Goal: Information Seeking & Learning: Check status

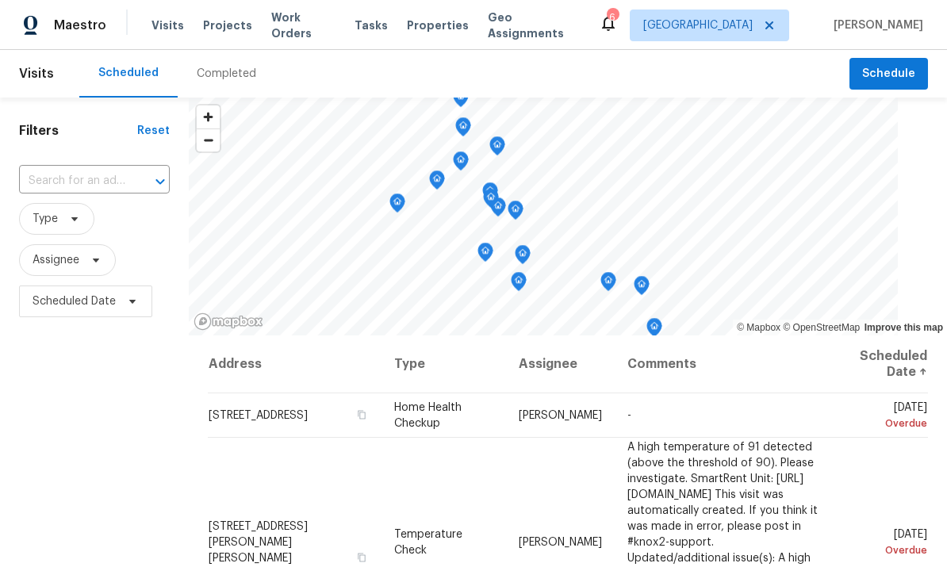
click at [422, 30] on span "Properties" at bounding box center [438, 25] width 62 height 16
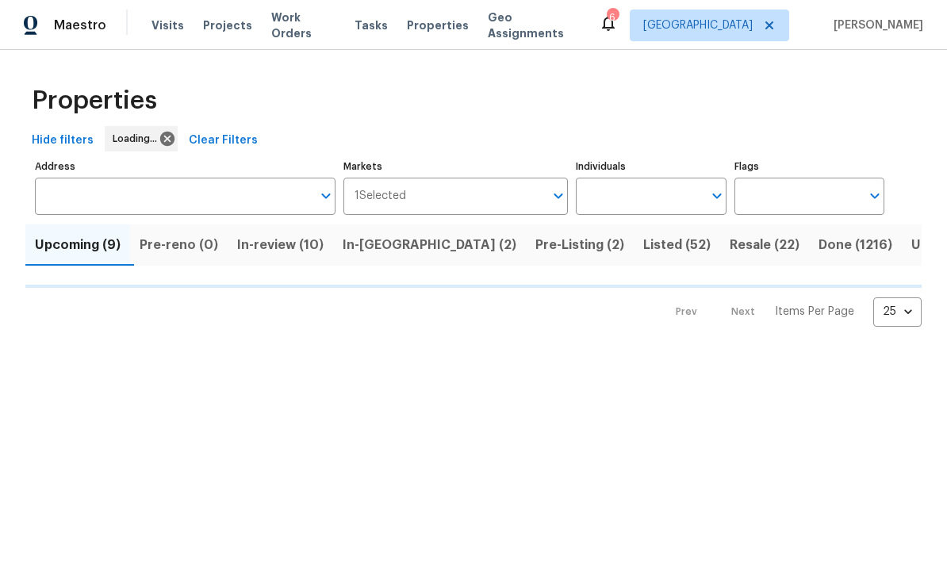
click at [666, 201] on input "Individuals" at bounding box center [639, 196] width 126 height 37
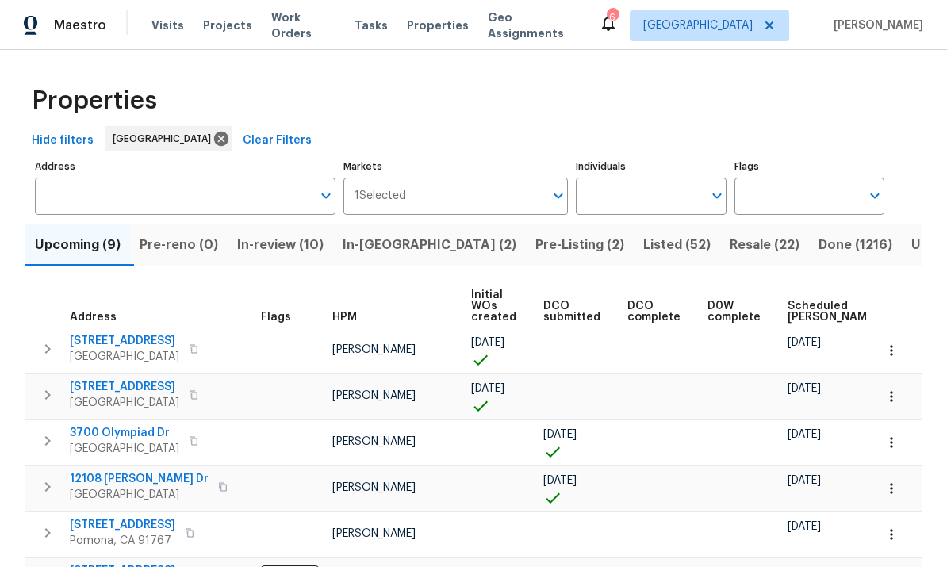
click at [667, 170] on label "Individuals" at bounding box center [651, 167] width 150 height 10
click at [667, 178] on input "Individuals" at bounding box center [639, 196] width 126 height 37
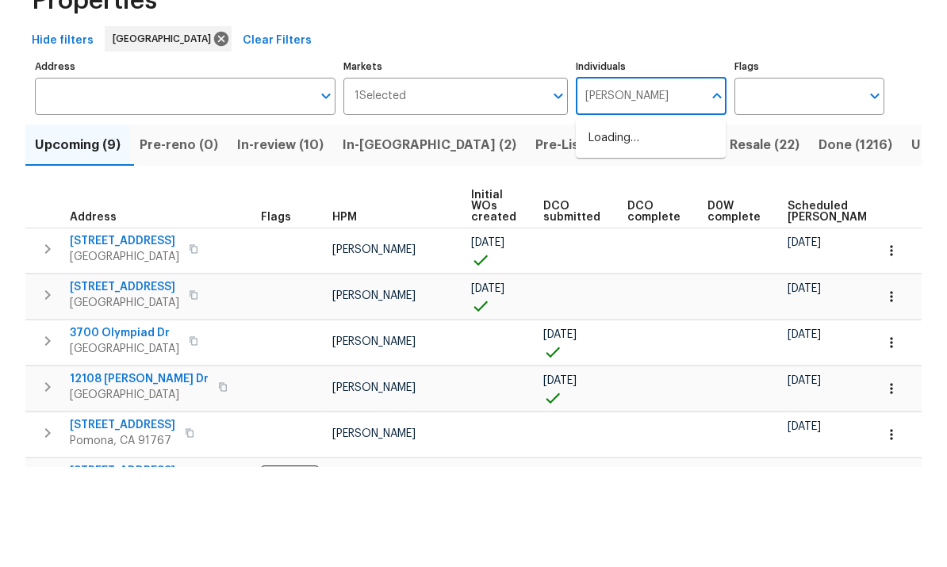
type input "frank"
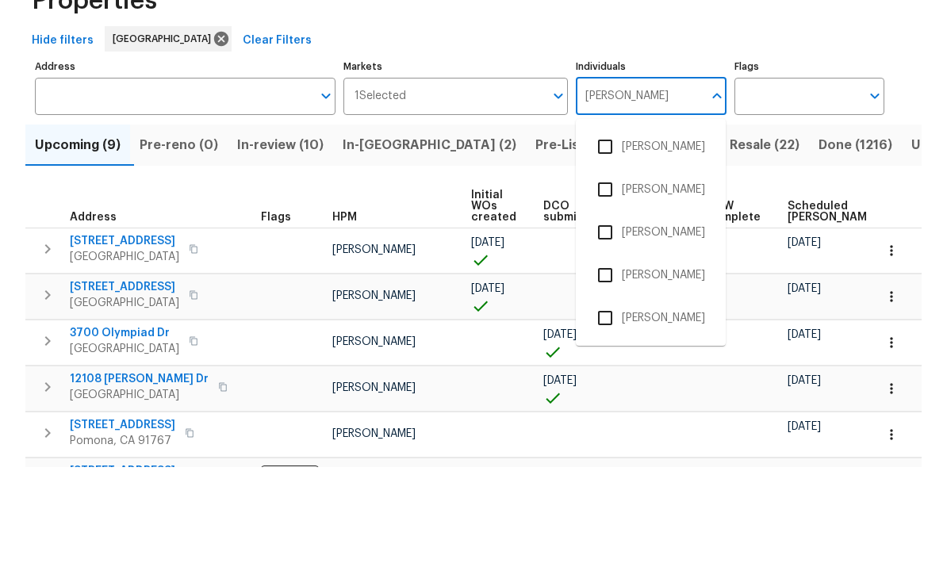
scroll to position [59, 0]
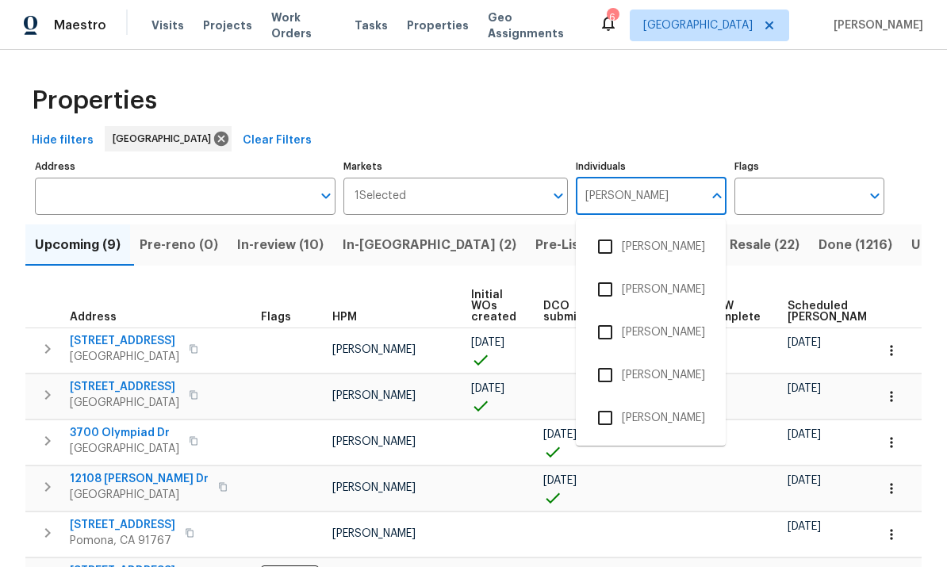
click at [607, 401] on input "checkbox" at bounding box center [604, 417] width 33 height 33
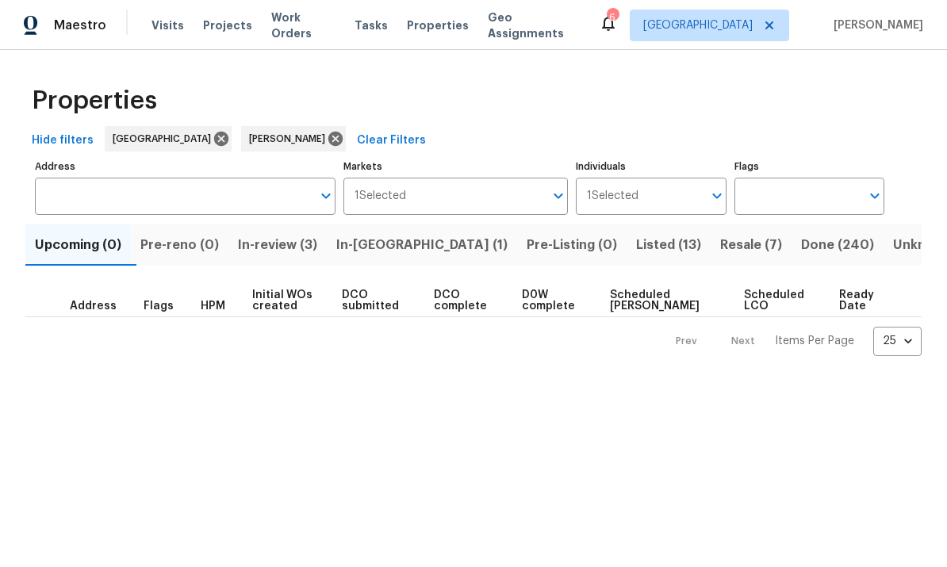
click at [720, 242] on span "Resale (7)" at bounding box center [751, 245] width 62 height 22
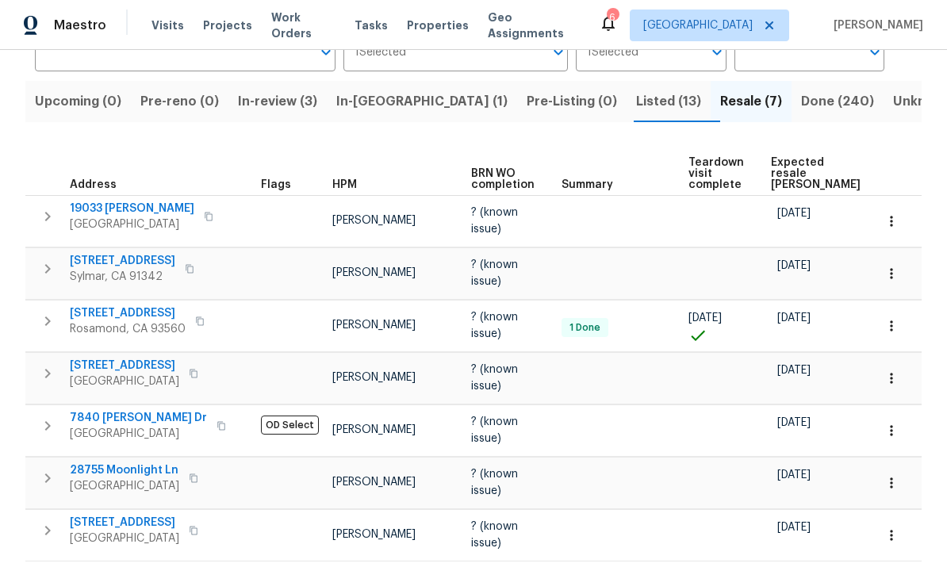
click at [894, 423] on icon "button" at bounding box center [891, 431] width 16 height 16
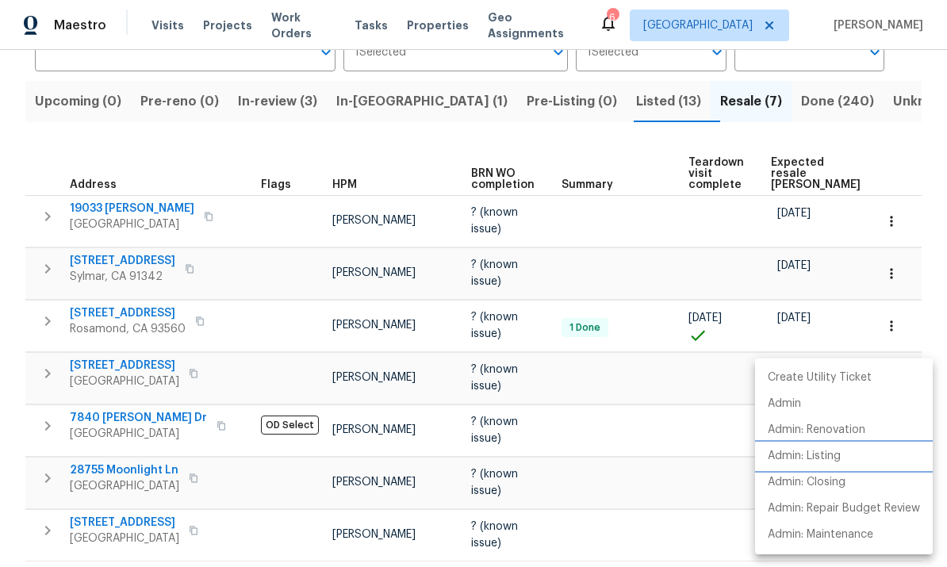
click at [829, 458] on p "Admin: Listing" at bounding box center [804, 456] width 73 height 17
click at [655, 385] on div at bounding box center [473, 283] width 947 height 567
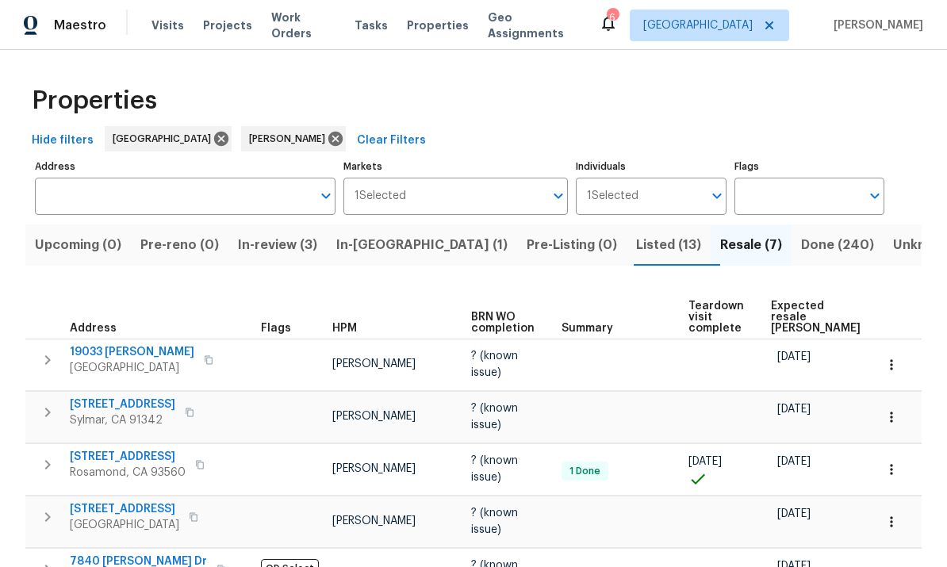
click at [636, 234] on span "Listed (13)" at bounding box center [668, 245] width 65 height 22
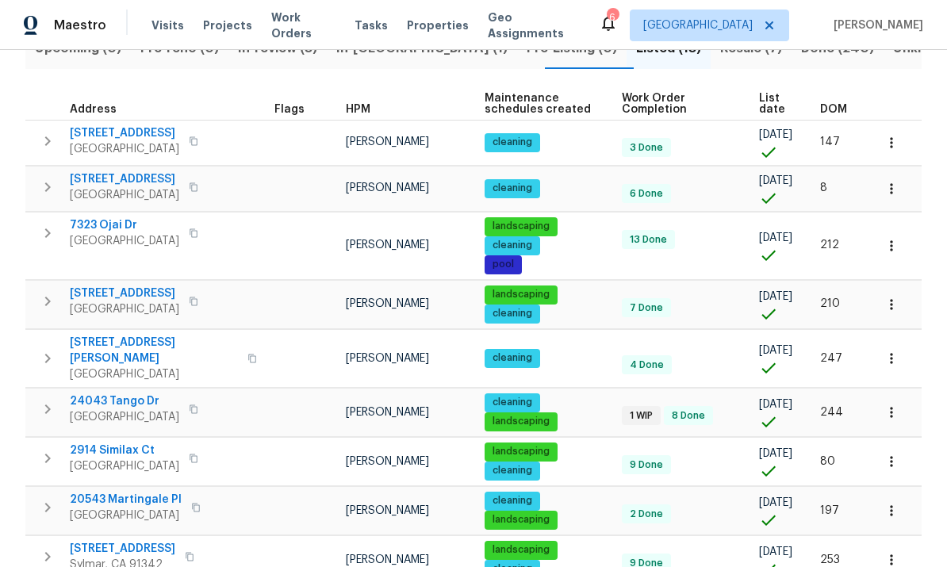
scroll to position [98, 0]
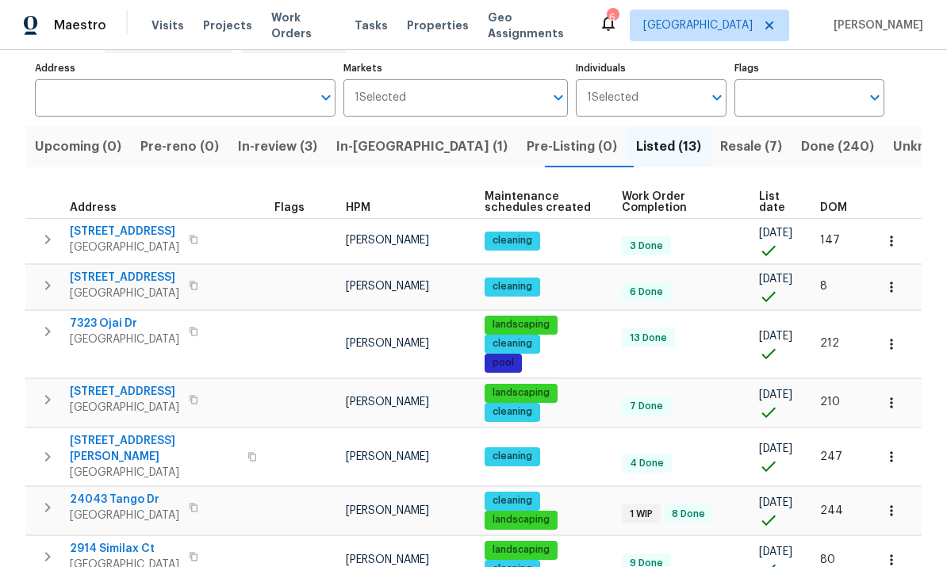
click at [832, 207] on span "DOM" at bounding box center [833, 207] width 27 height 11
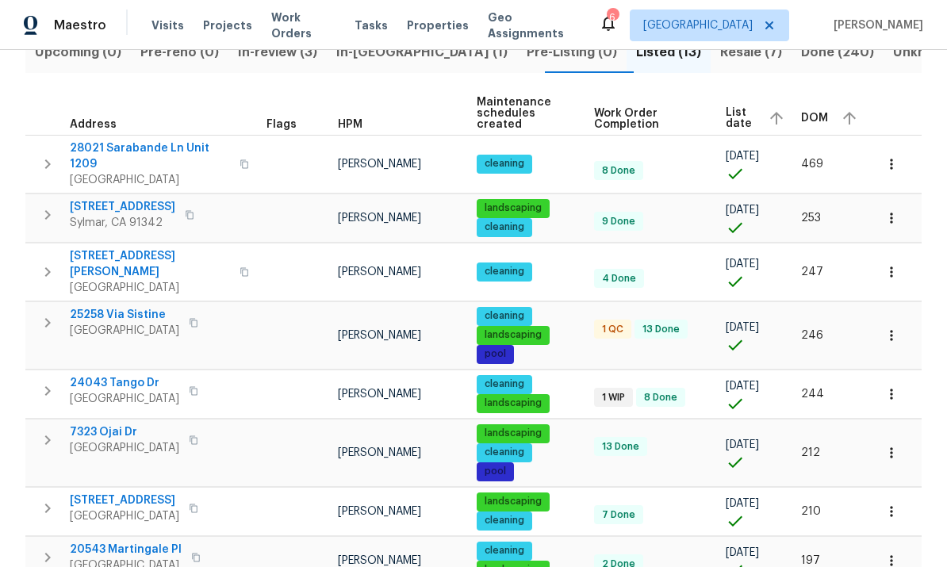
scroll to position [192, 0]
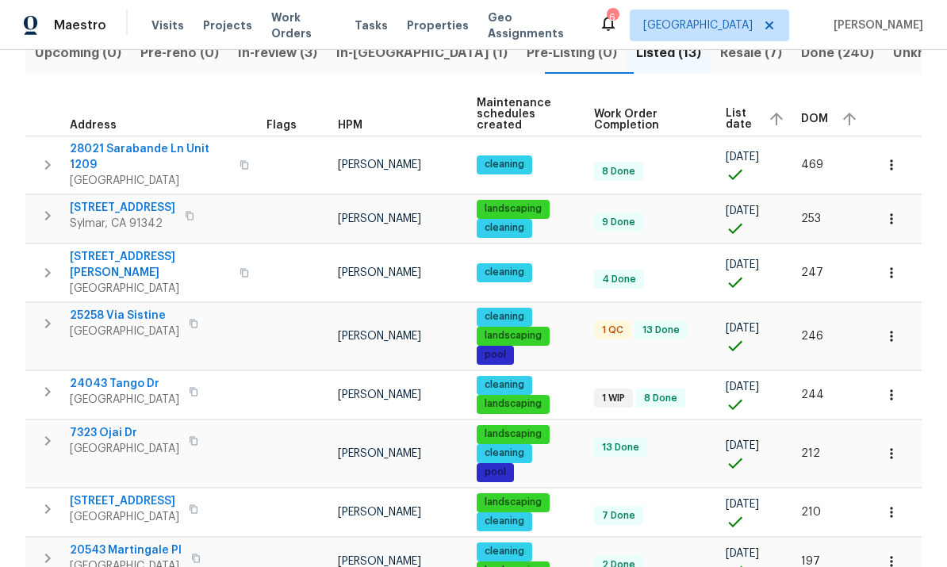
click at [109, 308] on span "25258 Via Sistine" at bounding box center [124, 316] width 109 height 16
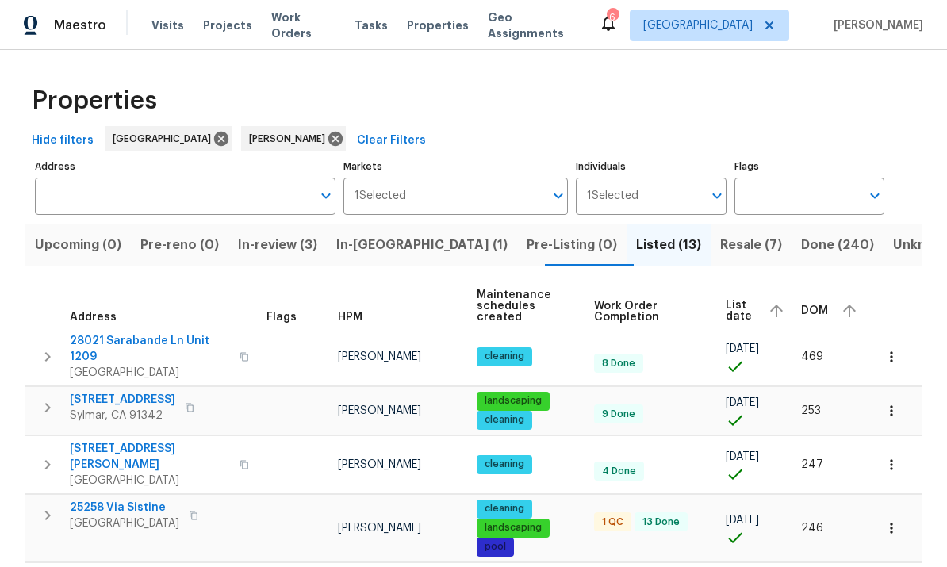
scroll to position [0, 0]
click at [720, 234] on span "Resale (7)" at bounding box center [751, 245] width 62 height 22
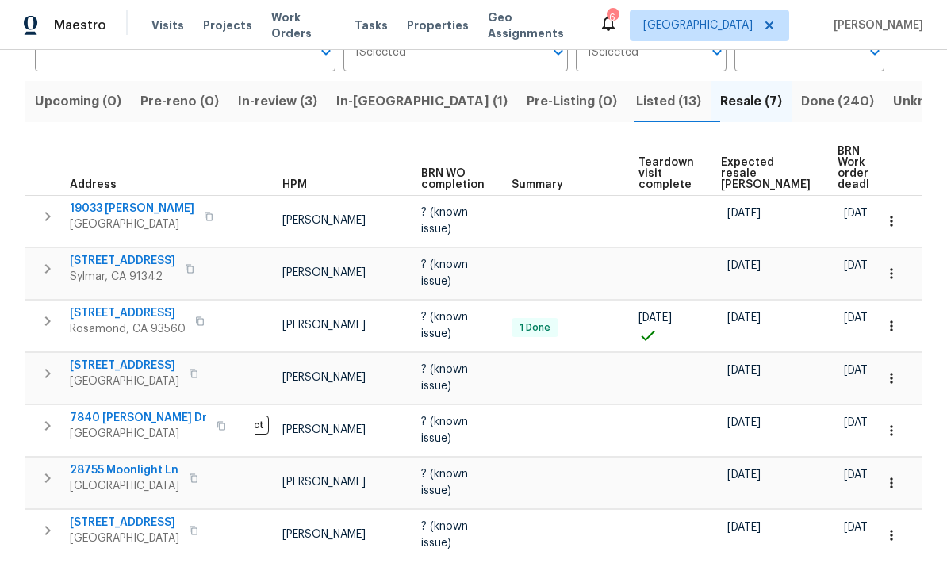
scroll to position [0, 49]
click at [893, 426] on icon "button" at bounding box center [891, 431] width 16 height 16
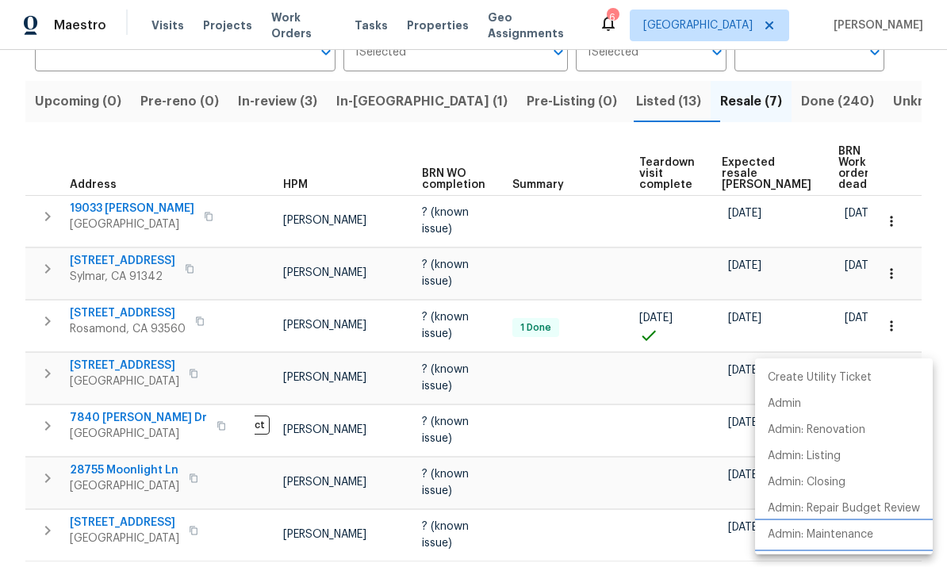
click at [853, 538] on p "Admin: Maintenance" at bounding box center [820, 535] width 105 height 17
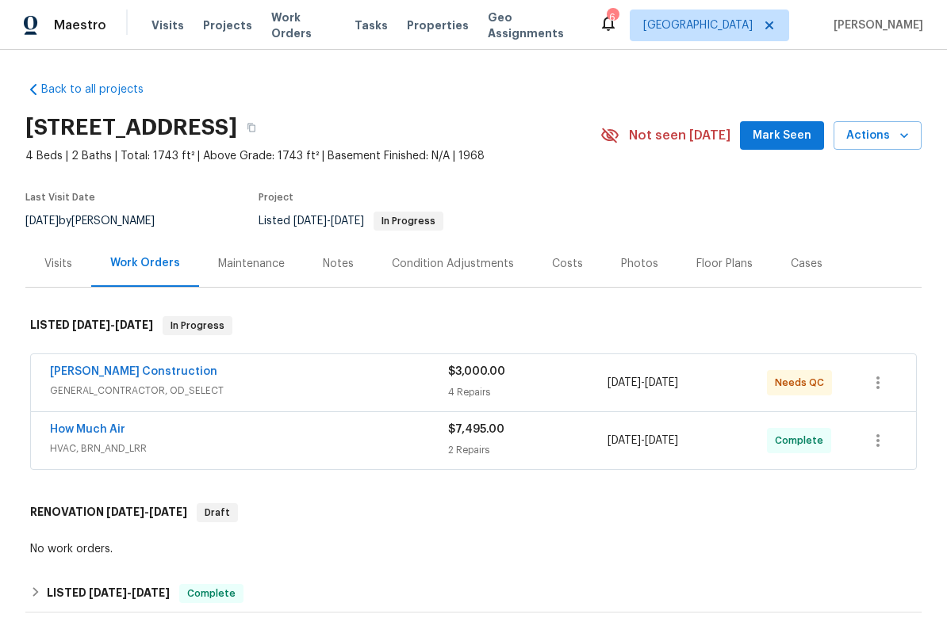
click at [250, 370] on div "Navarro Construction" at bounding box center [249, 373] width 398 height 19
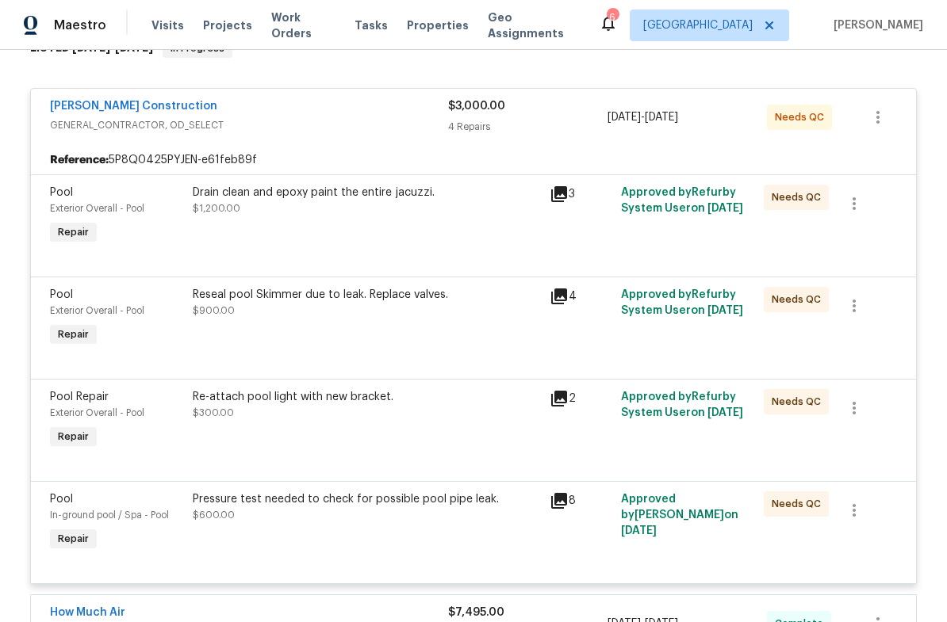
scroll to position [282, 0]
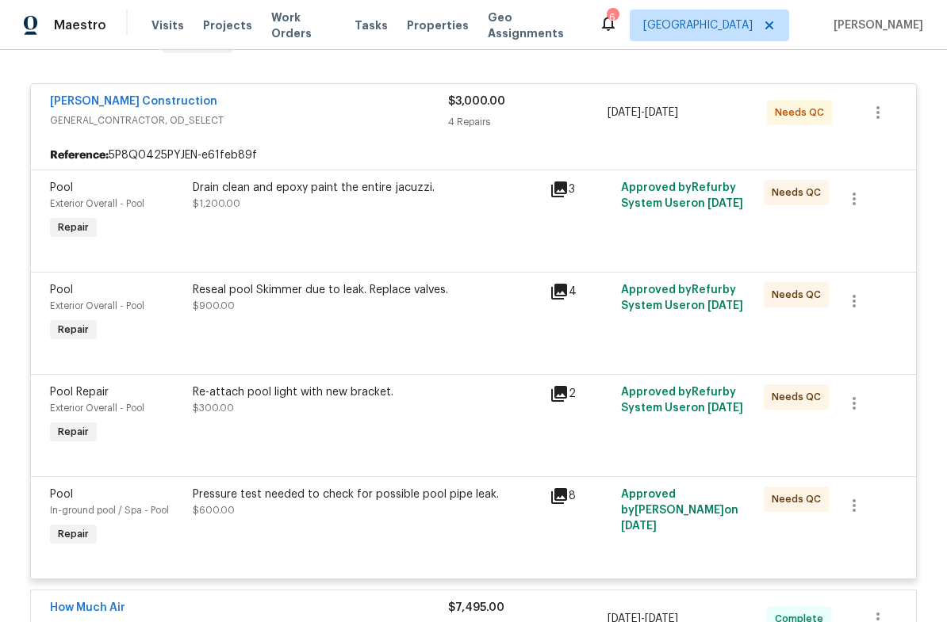
click at [561, 295] on icon at bounding box center [559, 291] width 19 height 19
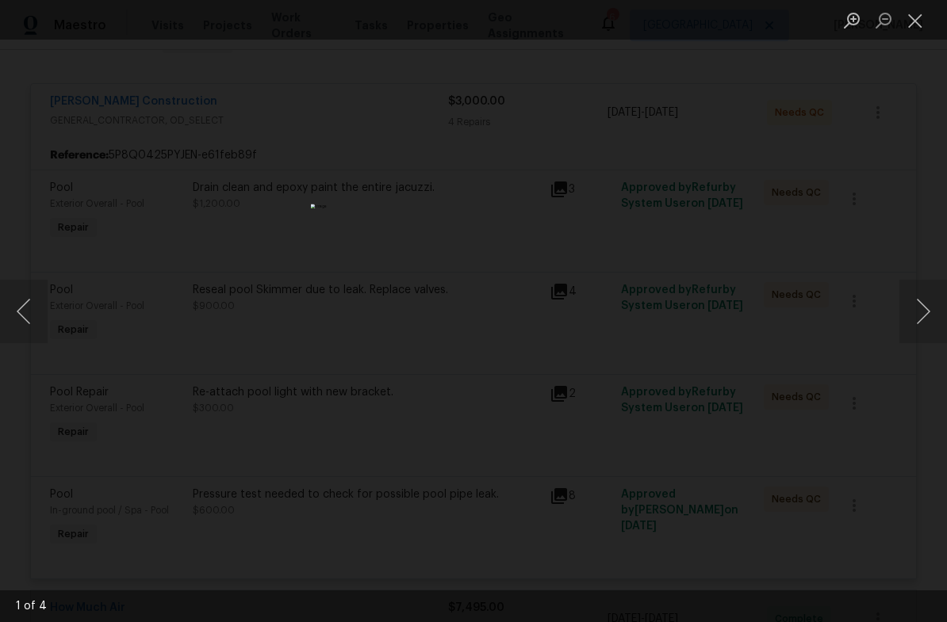
click at [907, 300] on button "Next image" at bounding box center [923, 311] width 48 height 63
click at [905, 295] on button "Next image" at bounding box center [923, 311] width 48 height 63
click at [909, 293] on button "Next image" at bounding box center [923, 311] width 48 height 63
click at [902, 297] on button "Next image" at bounding box center [923, 311] width 48 height 63
click at [912, 296] on button "Next image" at bounding box center [923, 311] width 48 height 63
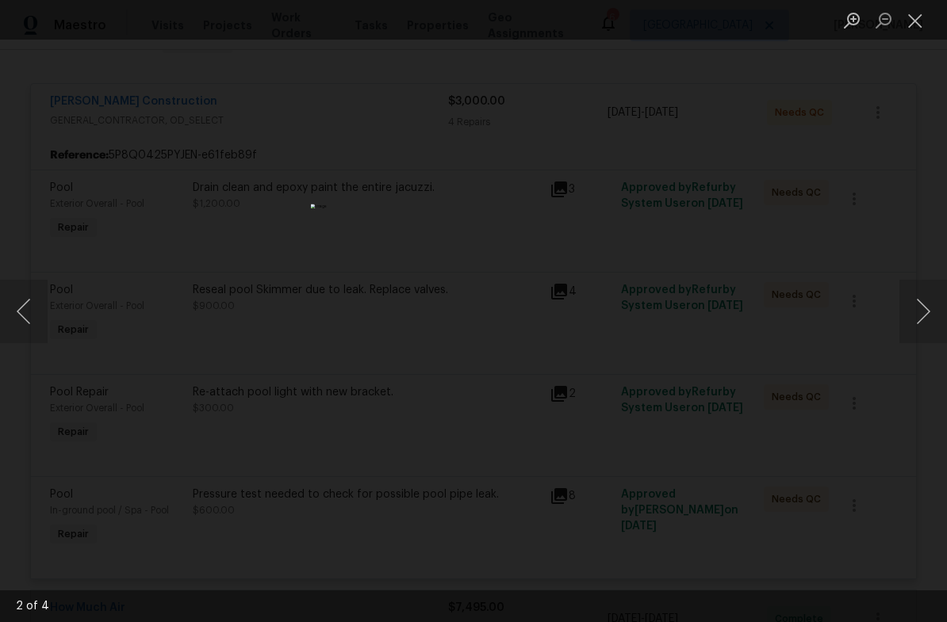
click at [908, 298] on button "Next image" at bounding box center [923, 311] width 48 height 63
click at [916, 18] on button "Close lightbox" at bounding box center [915, 20] width 32 height 28
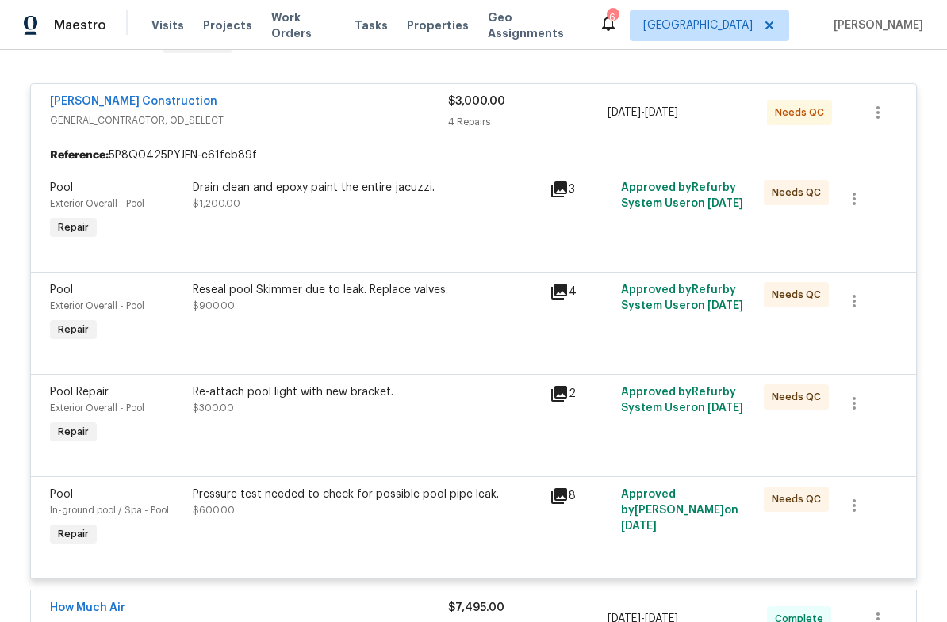
click at [249, 224] on div "Drain clean and epoxy paint the entire jacuzzi. $1,200.00" at bounding box center [366, 211] width 357 height 73
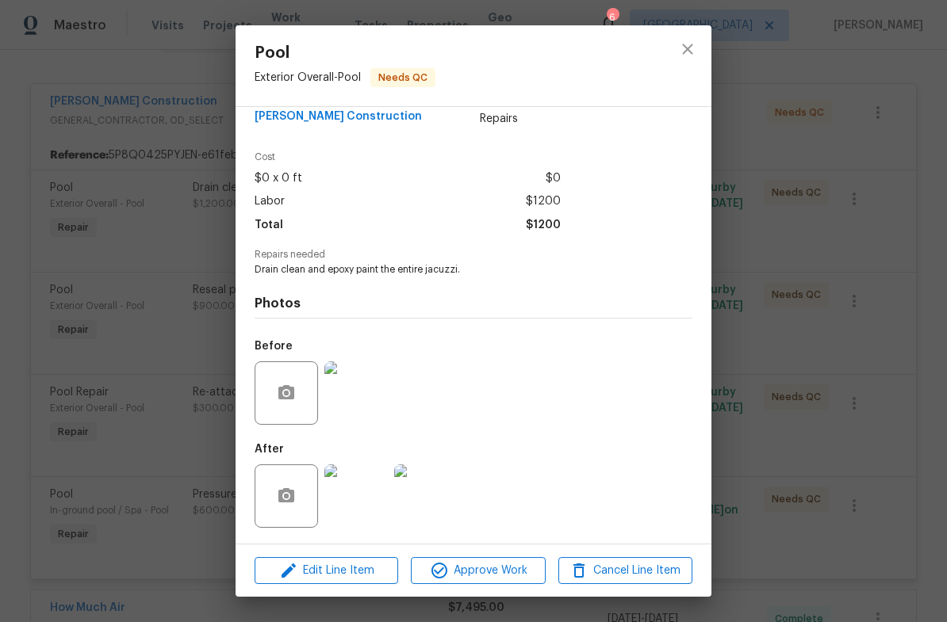
scroll to position [33, 0]
click at [367, 497] on img at bounding box center [355, 496] width 63 height 63
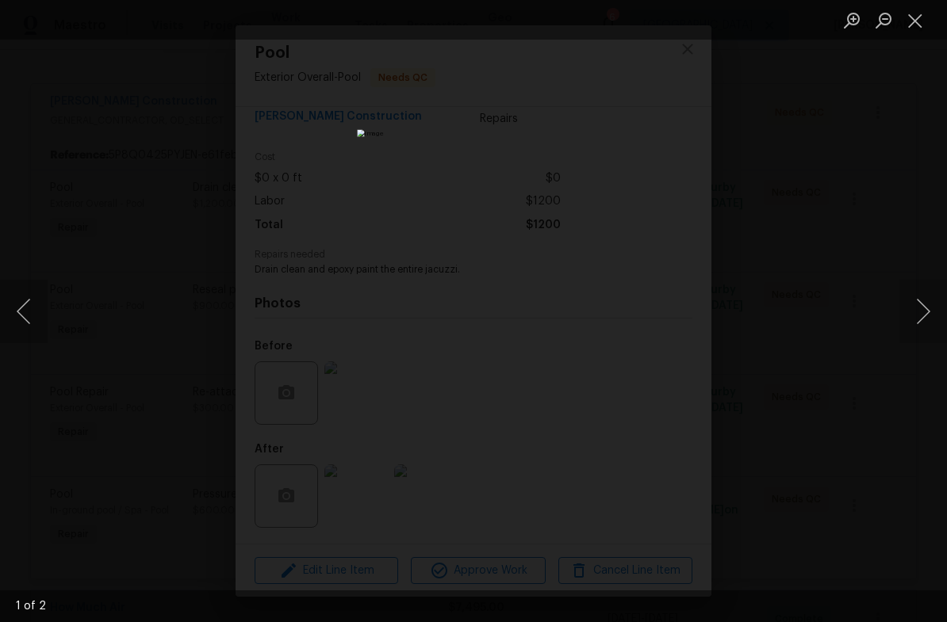
click at [913, 27] on button "Close lightbox" at bounding box center [915, 20] width 32 height 28
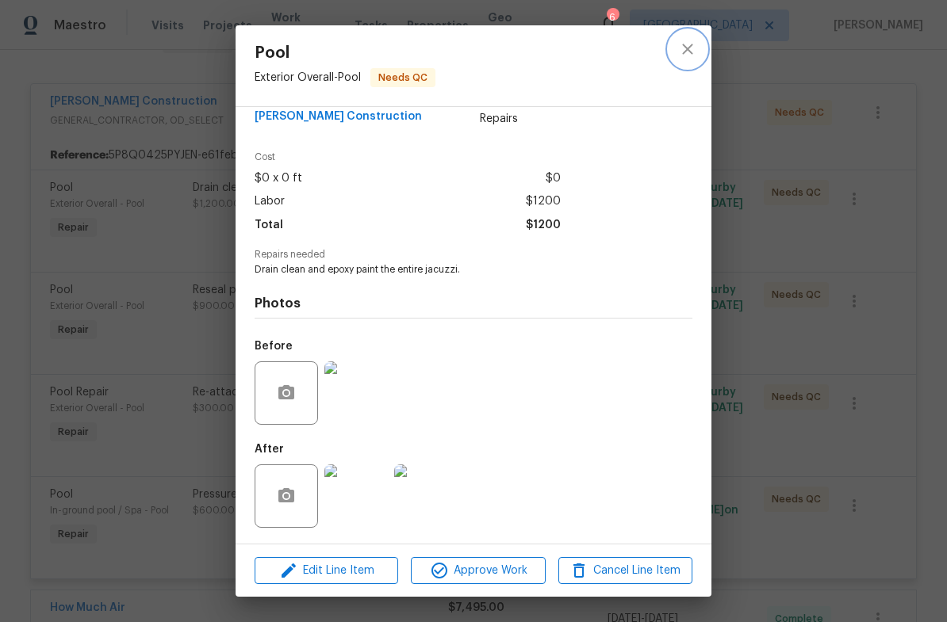
click at [684, 52] on icon "close" at bounding box center [687, 49] width 19 height 19
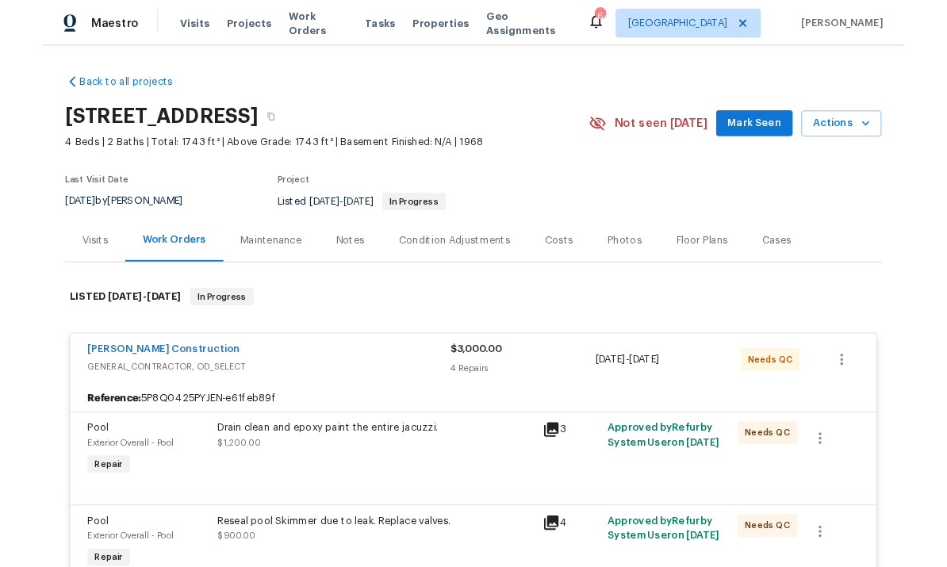
scroll to position [0, 0]
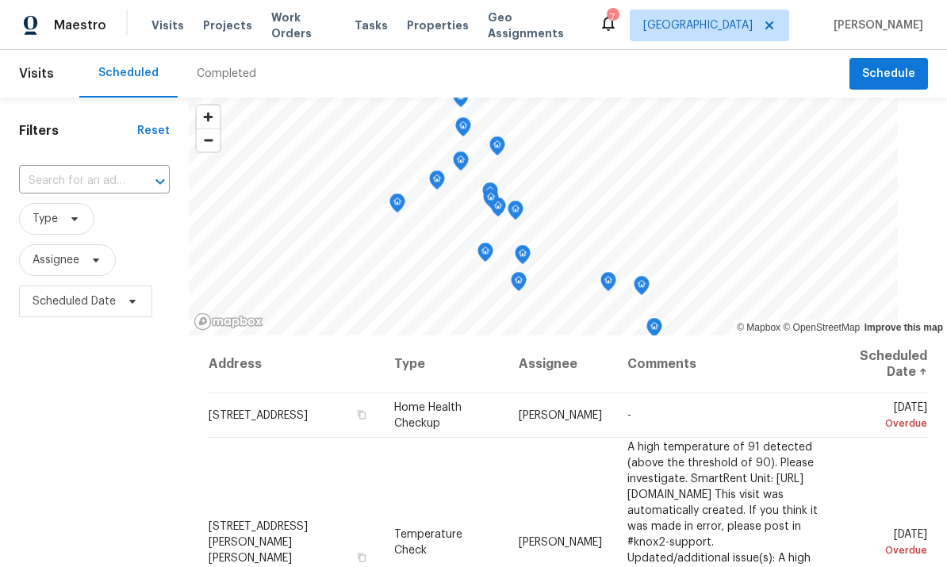
click at [298, 26] on span "Work Orders" at bounding box center [303, 26] width 64 height 32
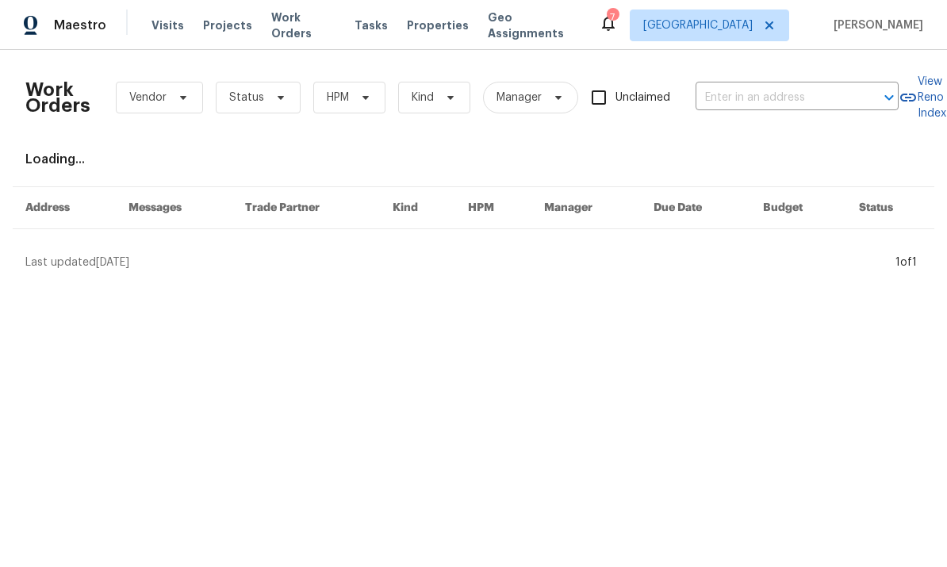
click at [770, 101] on input "text" at bounding box center [774, 98] width 159 height 25
type input "7840"
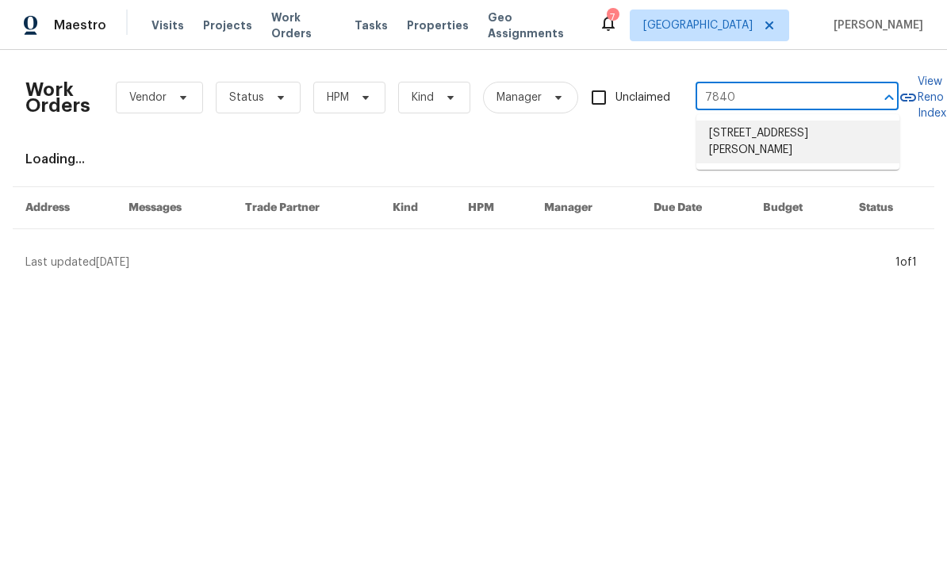
click at [791, 141] on li "7840 Hillary Dr, West Hills, CA 91304" at bounding box center [797, 142] width 203 height 43
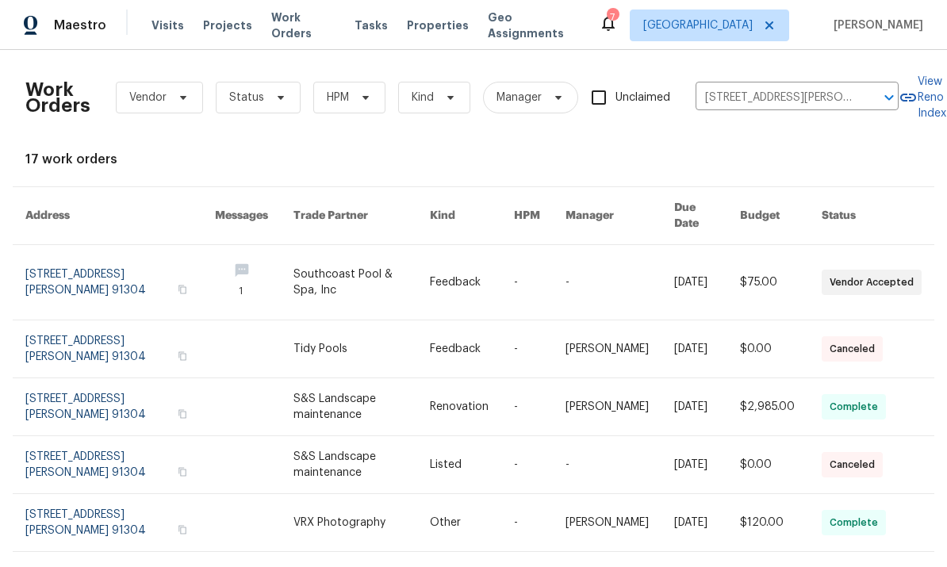
click at [108, 269] on link at bounding box center [120, 282] width 190 height 75
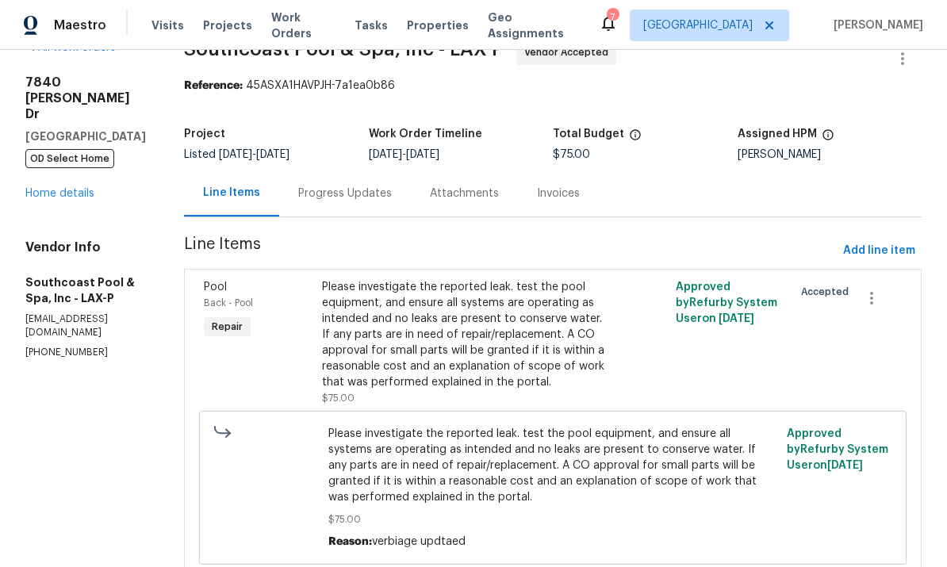
scroll to position [35, 0]
click at [371, 205] on div "Progress Updates" at bounding box center [345, 193] width 132 height 47
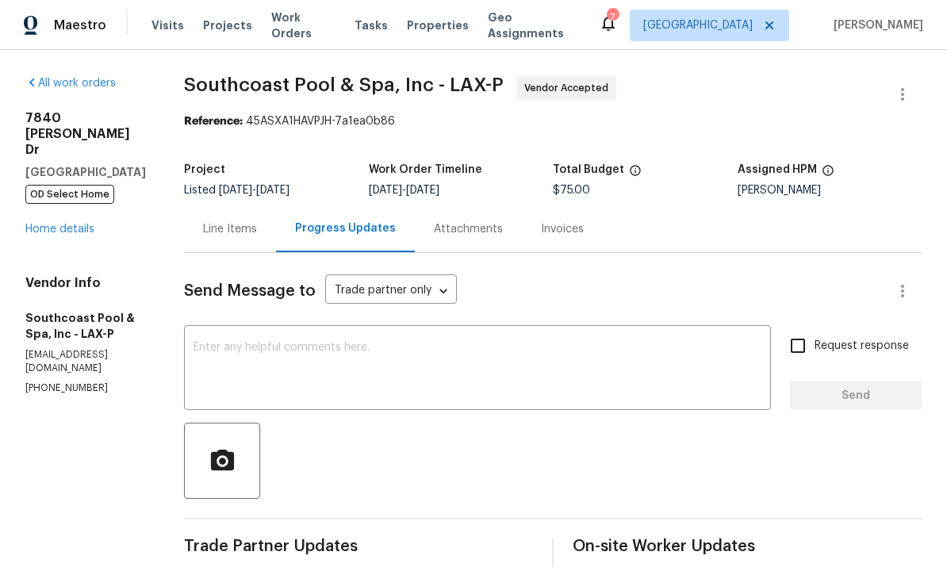
click at [35, 125] on div "7840 Hillary Dr West Hills, CA 91304 OD Select Home Home details" at bounding box center [85, 173] width 121 height 127
click at [59, 224] on link "Home details" at bounding box center [59, 229] width 69 height 11
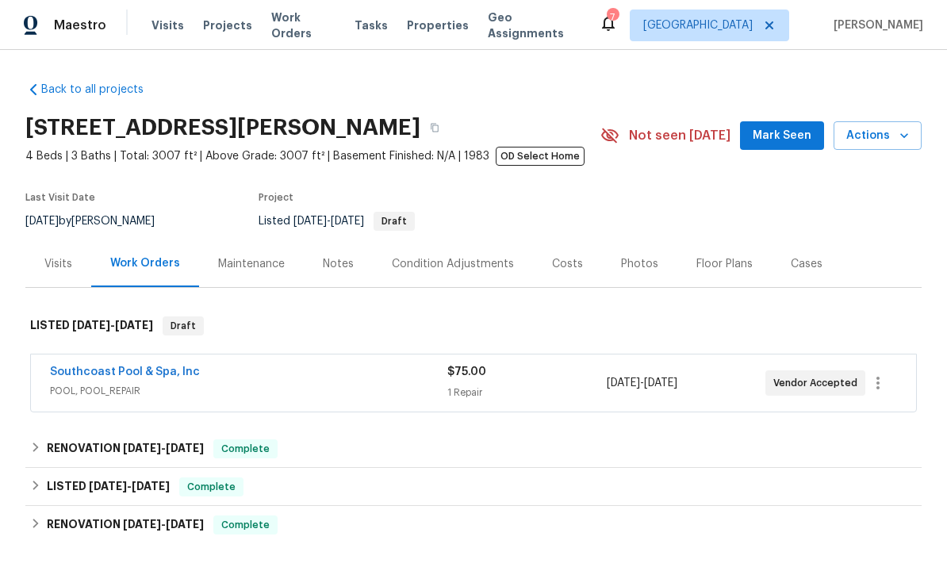
click at [232, 376] on div "Southcoast Pool & Spa, Inc" at bounding box center [248, 373] width 397 height 19
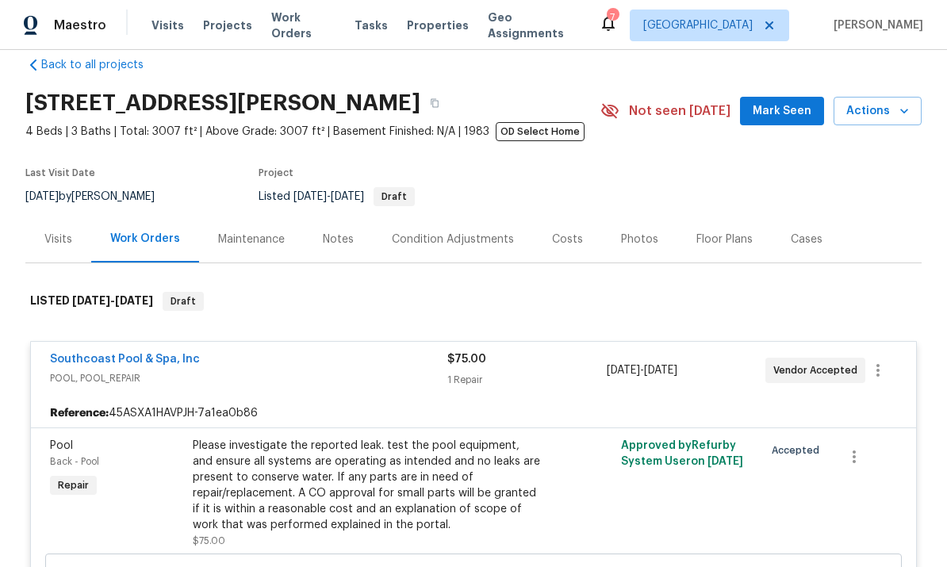
scroll to position [25, 0]
click at [273, 361] on div "Southcoast Pool & Spa, Inc" at bounding box center [248, 359] width 397 height 19
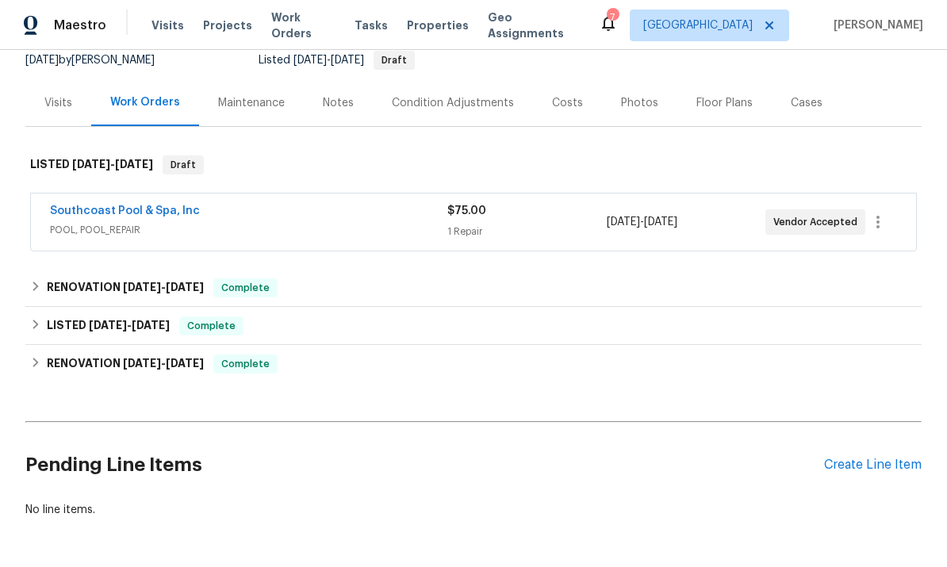
scroll to position [160, 0]
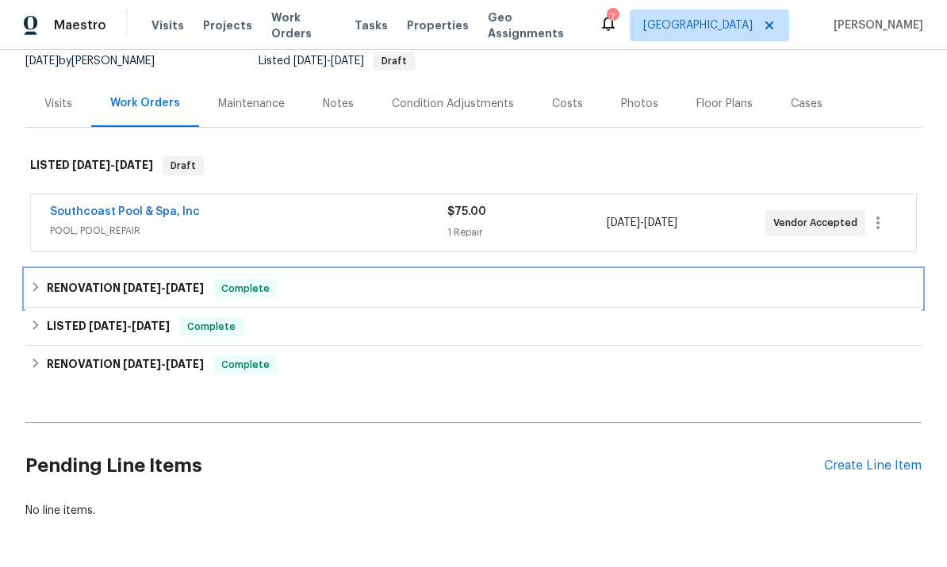
click at [799, 290] on div "RENOVATION 9/10/25 - 9/10/25 Complete" at bounding box center [473, 288] width 887 height 19
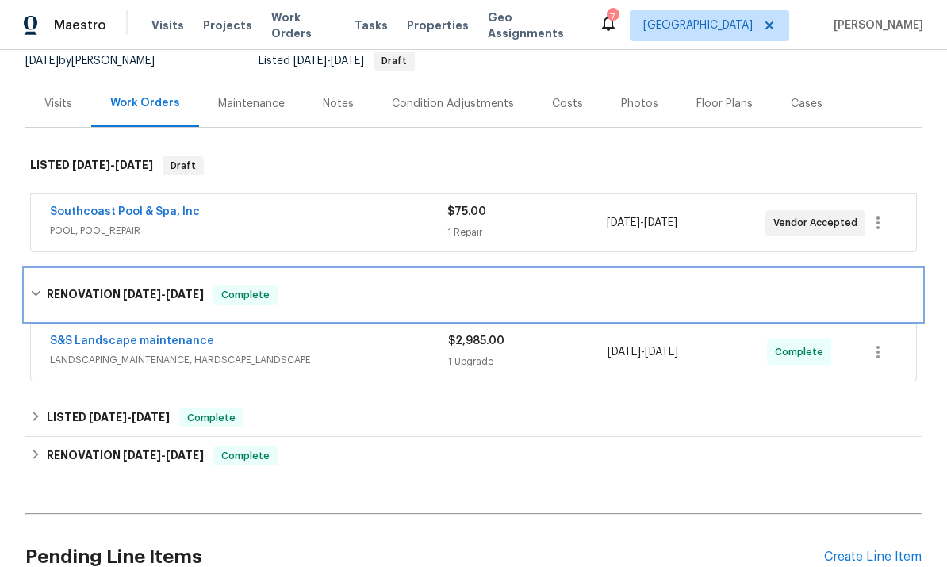
click at [813, 274] on div "RENOVATION 9/10/25 - 9/10/25 Complete" at bounding box center [473, 295] width 896 height 51
